Goal: Book appointment/travel/reservation

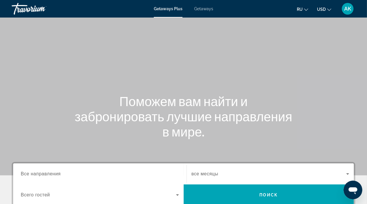
click at [208, 10] on span "Getaways" at bounding box center [203, 8] width 19 height 5
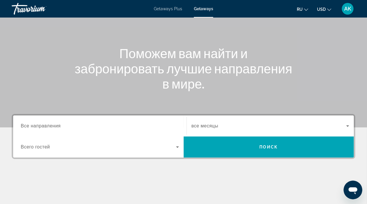
scroll to position [59, 0]
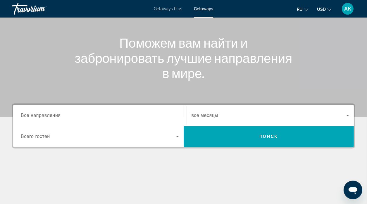
click at [178, 136] on icon "Search widget" at bounding box center [177, 136] width 3 height 1
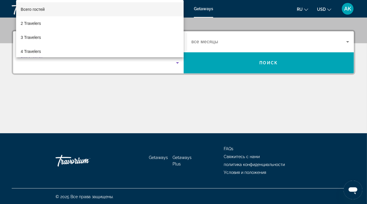
scroll to position [133, 0]
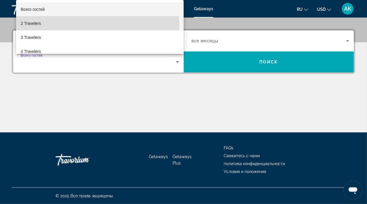
click at [62, 24] on mat-option "2 Travelers" at bounding box center [100, 23] width 168 height 14
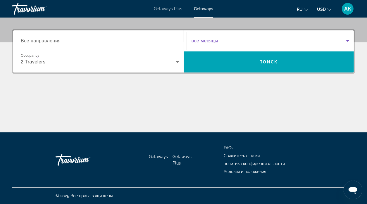
click at [346, 43] on icon "Search widget" at bounding box center [348, 40] width 7 height 7
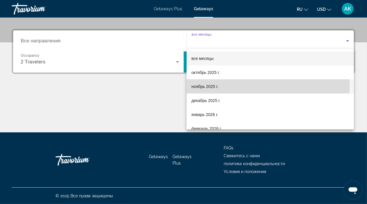
click at [245, 85] on mat-option "ноябрь 2025 г." at bounding box center [270, 87] width 167 height 14
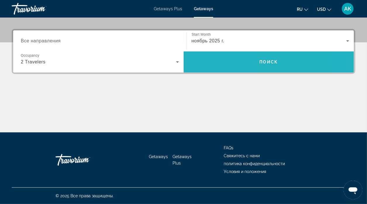
click at [274, 66] on span "Search" at bounding box center [269, 62] width 171 height 14
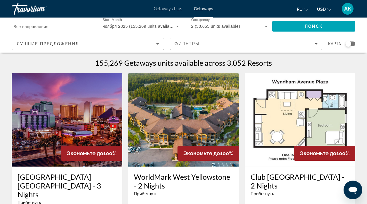
click at [278, 62] on div "155,269 Getaways units available across 3,052 Resorts" at bounding box center [184, 63] width 344 height 9
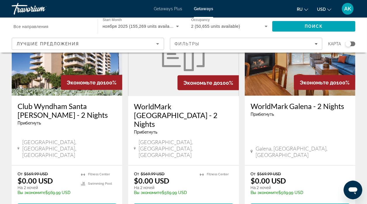
scroll to position [761, 0]
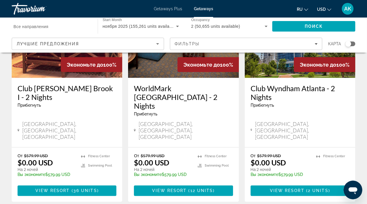
scroll to position [790, 0]
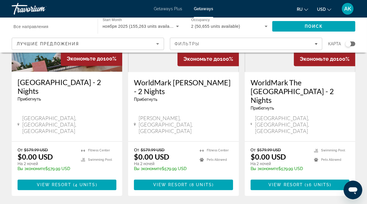
scroll to position [790, 0]
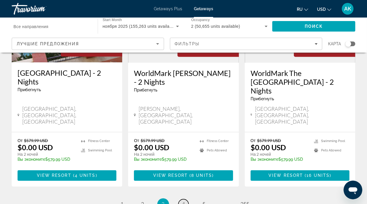
click at [184, 201] on span "4" at bounding box center [183, 204] width 3 height 6
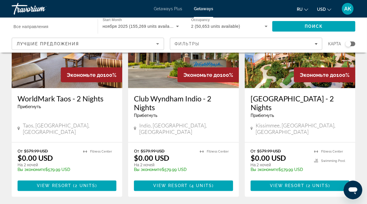
scroll to position [761, 0]
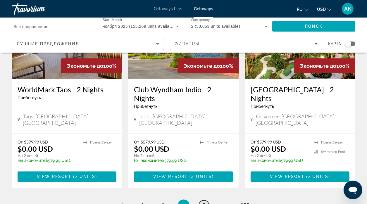
click at [204, 203] on span "5" at bounding box center [204, 206] width 3 height 6
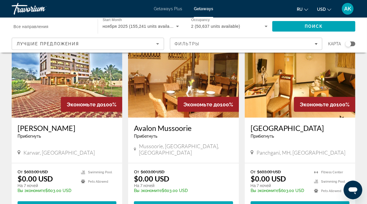
scroll to position [732, 0]
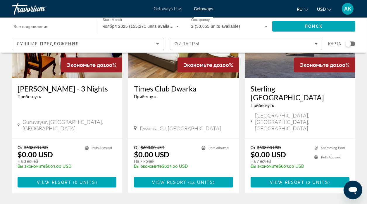
scroll to position [732, 0]
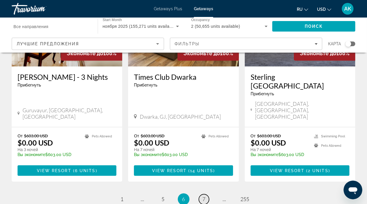
click at [206, 195] on link "page 7" at bounding box center [204, 200] width 10 height 10
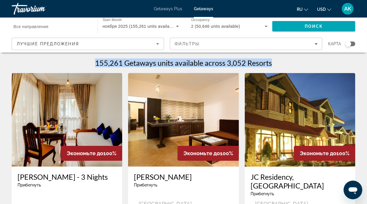
drag, startPoint x: 95, startPoint y: 62, endPoint x: 272, endPoint y: 65, distance: 177.4
click at [272, 65] on div "155,261 Getaways units available across 3,052 Resorts" at bounding box center [184, 63] width 344 height 9
drag, startPoint x: 272, startPoint y: 65, endPoint x: 283, endPoint y: 60, distance: 11.7
drag, startPoint x: 283, startPoint y: 61, endPoint x: 300, endPoint y: 66, distance: 18.0
click at [300, 66] on div "155,261 Getaways units available across 3,052 Resorts" at bounding box center [184, 63] width 344 height 9
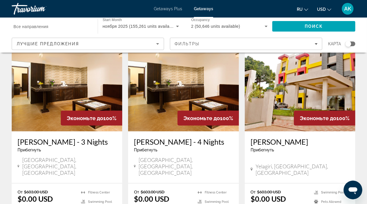
scroll to position [702, 0]
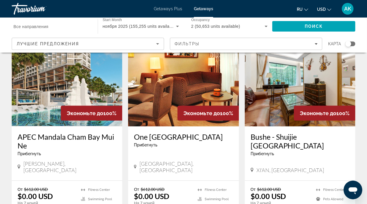
scroll to position [702, 0]
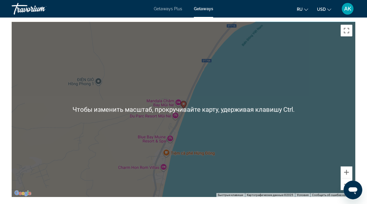
scroll to position [849, 0]
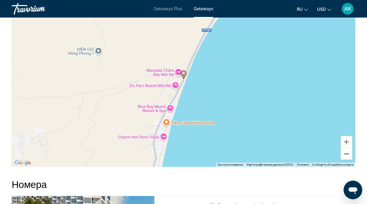
click at [344, 148] on button "Уменьшить" at bounding box center [347, 154] width 12 height 12
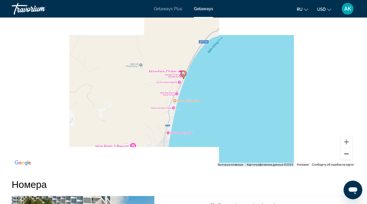
click at [345, 148] on button "Уменьшить" at bounding box center [347, 154] width 12 height 12
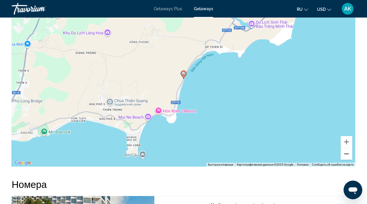
click at [344, 148] on button "Уменьшить" at bounding box center [347, 154] width 12 height 12
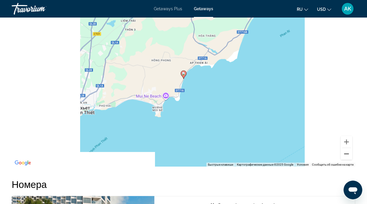
click at [344, 148] on button "Уменьшить" at bounding box center [347, 154] width 12 height 12
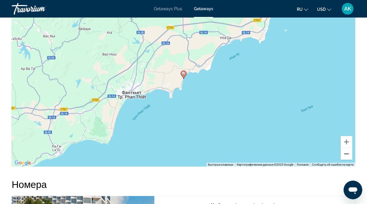
click at [348, 148] on button "Уменьшить" at bounding box center [347, 154] width 12 height 12
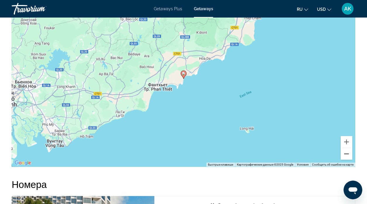
click at [347, 148] on button "Уменьшить" at bounding box center [347, 154] width 12 height 12
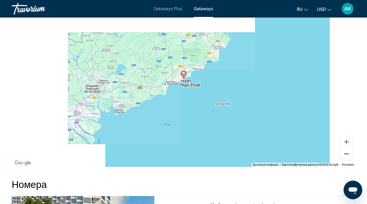
click at [347, 148] on button "Уменьшить" at bounding box center [347, 154] width 12 height 12
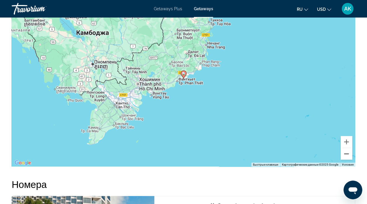
click at [348, 148] on button "Уменьшить" at bounding box center [347, 154] width 12 height 12
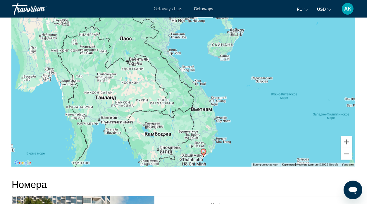
drag, startPoint x: 214, startPoint y: 49, endPoint x: 234, endPoint y: 126, distance: 80.1
click at [234, 126] on div "Чтобы активировать перетаскивание с помощью клавиатуры, нажмите Alt + Ввод. Пос…" at bounding box center [184, 80] width 344 height 176
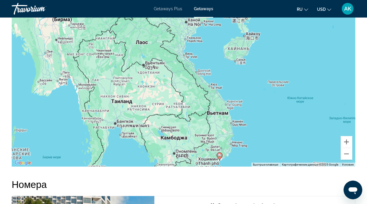
drag, startPoint x: 229, startPoint y: 57, endPoint x: 246, endPoint y: 62, distance: 17.1
click at [246, 62] on div "Чтобы активировать перетаскивание с помощью клавиатуры, нажмите Alt + Ввод. Пос…" at bounding box center [184, 80] width 344 height 176
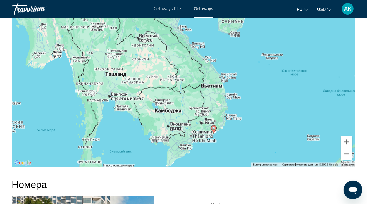
drag, startPoint x: 245, startPoint y: 106, endPoint x: 240, endPoint y: 79, distance: 27.7
click at [239, 78] on div "Чтобы активировать перетаскивание с помощью клавиатуры, нажмите Alt + Ввод. Пос…" at bounding box center [184, 80] width 344 height 176
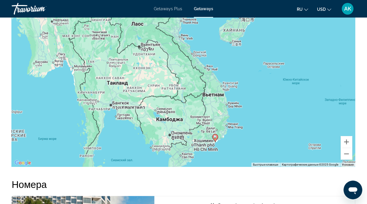
drag, startPoint x: 235, startPoint y: 103, endPoint x: 237, endPoint y: 112, distance: 8.9
click at [237, 112] on div "Чтобы активировать перетаскивание с помощью клавиатуры, нажмите Alt + Ввод. Пос…" at bounding box center [184, 80] width 344 height 176
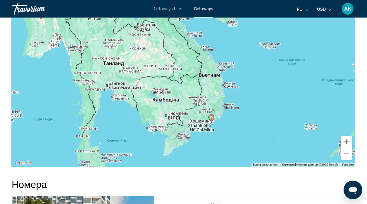
drag, startPoint x: 237, startPoint y: 112, endPoint x: 233, endPoint y: 94, distance: 18.3
click at [233, 93] on div "Чтобы активировать перетаскивание с помощью клавиатуры, нажмите Alt + Ввод. Пос…" at bounding box center [184, 80] width 344 height 176
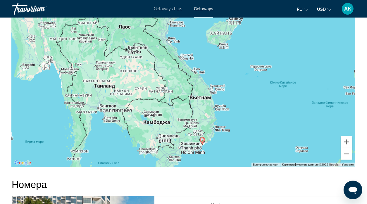
drag, startPoint x: 231, startPoint y: 88, endPoint x: 221, endPoint y: 110, distance: 24.4
click at [221, 110] on div "Чтобы активировать перетаскивание с помощью клавиатуры, нажмите Alt + Ввод. Пос…" at bounding box center [184, 80] width 344 height 176
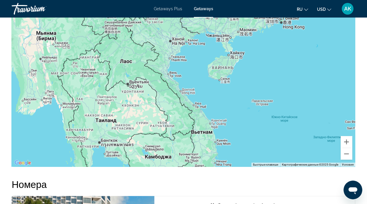
drag, startPoint x: 257, startPoint y: 37, endPoint x: 244, endPoint y: 73, distance: 38.8
click at [259, 73] on div "Чтобы активировать перетаскивание с помощью клавиатуры, нажмите Alt + Ввод. Пос…" at bounding box center [184, 80] width 344 height 176
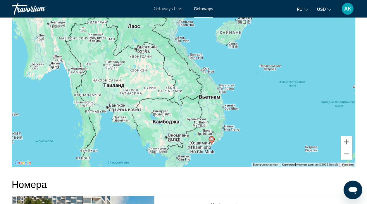
drag, startPoint x: 125, startPoint y: 68, endPoint x: 133, endPoint y: 31, distance: 37.1
click at [133, 31] on div "Чтобы активировать перетаскивание с помощью клавиатуры, нажмите Alt + Ввод. Пос…" at bounding box center [184, 80] width 344 height 176
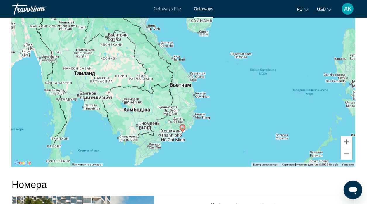
drag, startPoint x: 220, startPoint y: 139, endPoint x: 191, endPoint y: 126, distance: 32.1
click at [191, 126] on div "Чтобы активировать перетаскивание с помощью клавиатуры, нажмите Alt + Ввод. Пос…" at bounding box center [184, 80] width 344 height 176
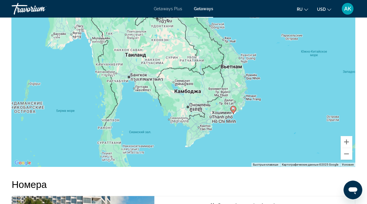
drag, startPoint x: 150, startPoint y: 35, endPoint x: 198, endPoint y: 21, distance: 50.0
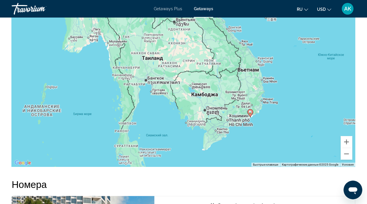
drag, startPoint x: 198, startPoint y: 93, endPoint x: 214, endPoint y: 95, distance: 16.8
click at [214, 95] on div "Чтобы активировать перетаскивание с помощью клавиатуры, нажмите Alt + Ввод. Пос…" at bounding box center [184, 80] width 344 height 176
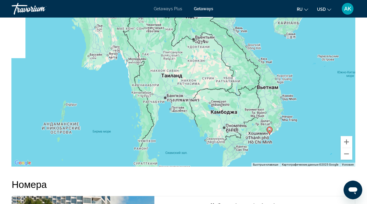
drag, startPoint x: 204, startPoint y: 69, endPoint x: 222, endPoint y: 89, distance: 26.9
click at [222, 89] on div "Чтобы активировать перетаскивание с помощью клавиатуры, нажмите Alt + Ввод. Пос…" at bounding box center [184, 80] width 344 height 176
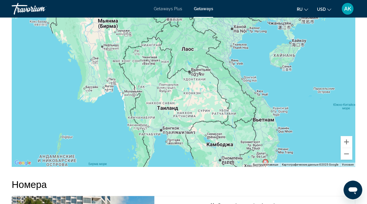
drag, startPoint x: 235, startPoint y: 90, endPoint x: 232, endPoint y: 121, distance: 31.8
click at [232, 121] on div "Чтобы активировать перетаскивание с помощью клавиатуры, нажмите Alt + Ввод. Пос…" at bounding box center [184, 80] width 344 height 176
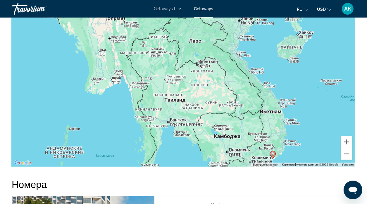
drag, startPoint x: 165, startPoint y: 43, endPoint x: 171, endPoint y: 35, distance: 10.4
click at [171, 35] on div "Чтобы активировать перетаскивание с помощью клавиатуры, нажмите Alt + Ввод. Пос…" at bounding box center [184, 80] width 344 height 176
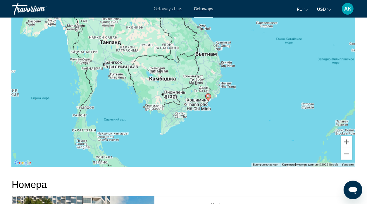
drag, startPoint x: 258, startPoint y: 124, endPoint x: 196, endPoint y: 68, distance: 84.3
click at [194, 66] on div "Чтобы активировать перетаскивание с помощью клавиатуры, нажмите Alt + Ввод. Пос…" at bounding box center [184, 80] width 344 height 176
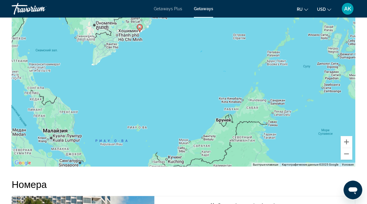
drag, startPoint x: 269, startPoint y: 68, endPoint x: 200, endPoint y: -3, distance: 98.1
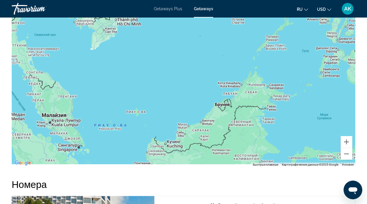
drag, startPoint x: 206, startPoint y: 18, endPoint x: 203, endPoint y: -4, distance: 21.9
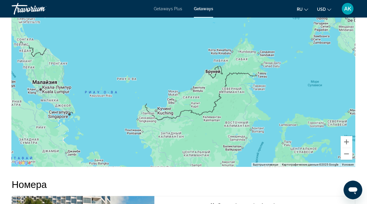
drag, startPoint x: 272, startPoint y: 71, endPoint x: 262, endPoint y: 57, distance: 17.2
click at [264, 44] on div "Чтобы активировать перетаскивание с помощью клавиатуры, нажмите Alt + Ввод. Пос…" at bounding box center [184, 80] width 344 height 176
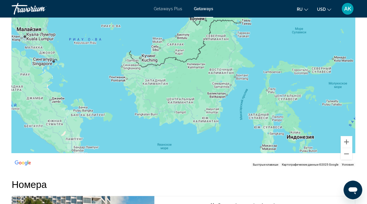
drag, startPoint x: 236, startPoint y: 113, endPoint x: 221, endPoint y: 58, distance: 57.0
click at [221, 58] on div "Чтобы активировать перетаскивание с помощью клавиатуры, нажмите Alt + Ввод. Пос…" at bounding box center [184, 80] width 344 height 176
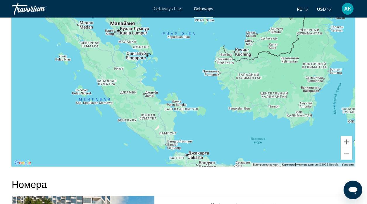
drag, startPoint x: 123, startPoint y: 76, endPoint x: 217, endPoint y: 70, distance: 94.4
click at [217, 69] on div "Main content" at bounding box center [184, 80] width 344 height 176
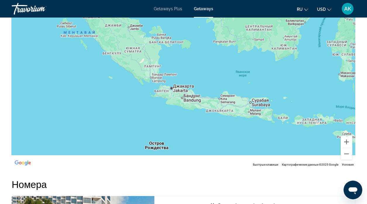
drag, startPoint x: 234, startPoint y: 108, endPoint x: 219, endPoint y: 37, distance: 72.0
click at [219, 36] on div "Main content" at bounding box center [184, 80] width 344 height 176
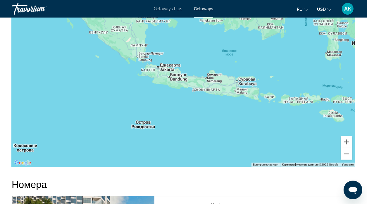
drag, startPoint x: 225, startPoint y: 62, endPoint x: 211, endPoint y: 40, distance: 26.2
click at [211, 40] on div "Main content" at bounding box center [184, 80] width 344 height 176
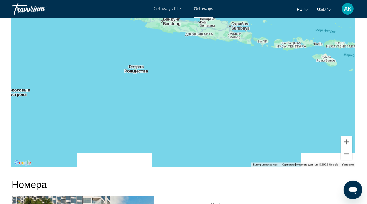
drag, startPoint x: 182, startPoint y: 97, endPoint x: 176, endPoint y: 41, distance: 56.6
click at [176, 41] on div "Main content" at bounding box center [184, 80] width 344 height 176
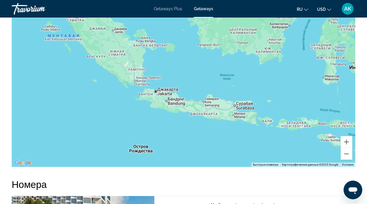
drag, startPoint x: 179, startPoint y: 51, endPoint x: 185, endPoint y: 117, distance: 66.1
click at [182, 123] on div "Main content" at bounding box center [184, 80] width 344 height 176
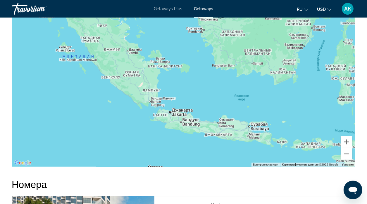
drag, startPoint x: 188, startPoint y: 105, endPoint x: 198, endPoint y: 150, distance: 45.9
click at [198, 150] on div "Main content" at bounding box center [184, 80] width 344 height 176
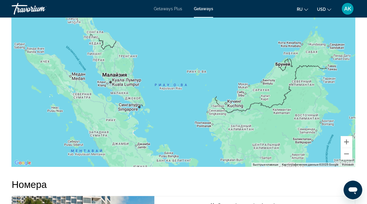
drag, startPoint x: 236, startPoint y: 106, endPoint x: 248, endPoint y: 155, distance: 51.1
click at [245, 159] on div "Main content" at bounding box center [184, 80] width 344 height 176
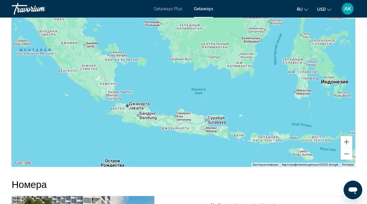
drag, startPoint x: 287, startPoint y: 138, endPoint x: 235, endPoint y: 36, distance: 114.5
click at [235, 36] on div "Чтобы активировать перетаскивание с помощью клавиатуры, нажмите Alt + Ввод. Пос…" at bounding box center [184, 80] width 344 height 176
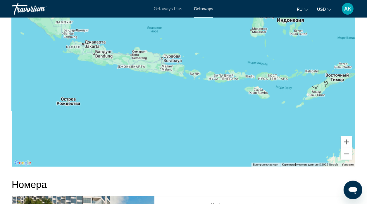
drag, startPoint x: 255, startPoint y: 75, endPoint x: 212, endPoint y: 18, distance: 70.5
click at [212, 18] on div "Main content" at bounding box center [184, 80] width 344 height 176
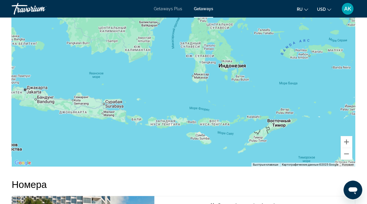
drag, startPoint x: 233, startPoint y: 29, endPoint x: 175, endPoint y: 74, distance: 74.0
click at [175, 74] on div "Main content" at bounding box center [184, 80] width 344 height 176
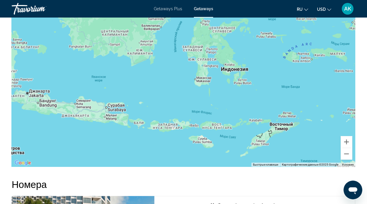
drag, startPoint x: 175, startPoint y: 28, endPoint x: 199, endPoint y: 43, distance: 28.7
click at [177, 32] on div "Main content" at bounding box center [184, 80] width 344 height 176
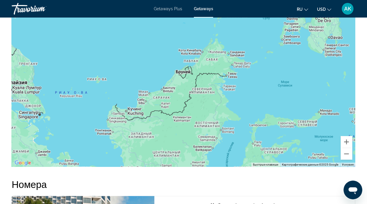
drag, startPoint x: 166, startPoint y: 22, endPoint x: 213, endPoint y: 103, distance: 93.9
click at [218, 143] on div "Main content" at bounding box center [184, 80] width 344 height 176
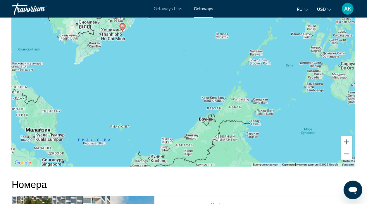
drag, startPoint x: 207, startPoint y: 89, endPoint x: 217, endPoint y: 96, distance: 11.9
click at [224, 116] on div "Чтобы активировать перетаскивание с помощью клавиатуры, нажмите Alt + Ввод. Пос…" at bounding box center [184, 80] width 344 height 176
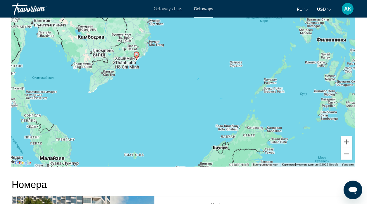
drag, startPoint x: 198, startPoint y: 58, endPoint x: 229, endPoint y: 133, distance: 80.9
click at [229, 134] on div "Чтобы активировать перетаскивание с помощью клавиатуры, нажмите Alt + Ввод. Пос…" at bounding box center [184, 80] width 344 height 176
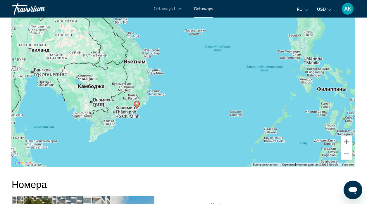
drag, startPoint x: 190, startPoint y: 49, endPoint x: 192, endPoint y: 39, distance: 10.1
click at [186, 73] on div "Чтобы активировать перетаскивание с помощью клавиатуры, нажмите Alt + Ввод. Пос…" at bounding box center [184, 80] width 344 height 176
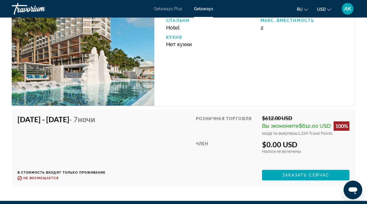
scroll to position [1034, 0]
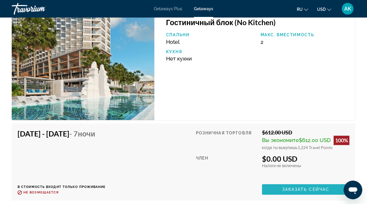
click at [311, 183] on span "Main content" at bounding box center [306, 190] width 88 height 14
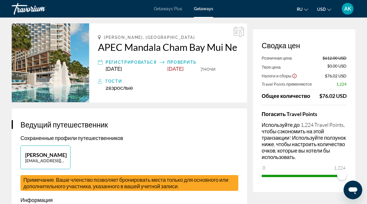
scroll to position [59, 0]
